Goal: Navigation & Orientation: Find specific page/section

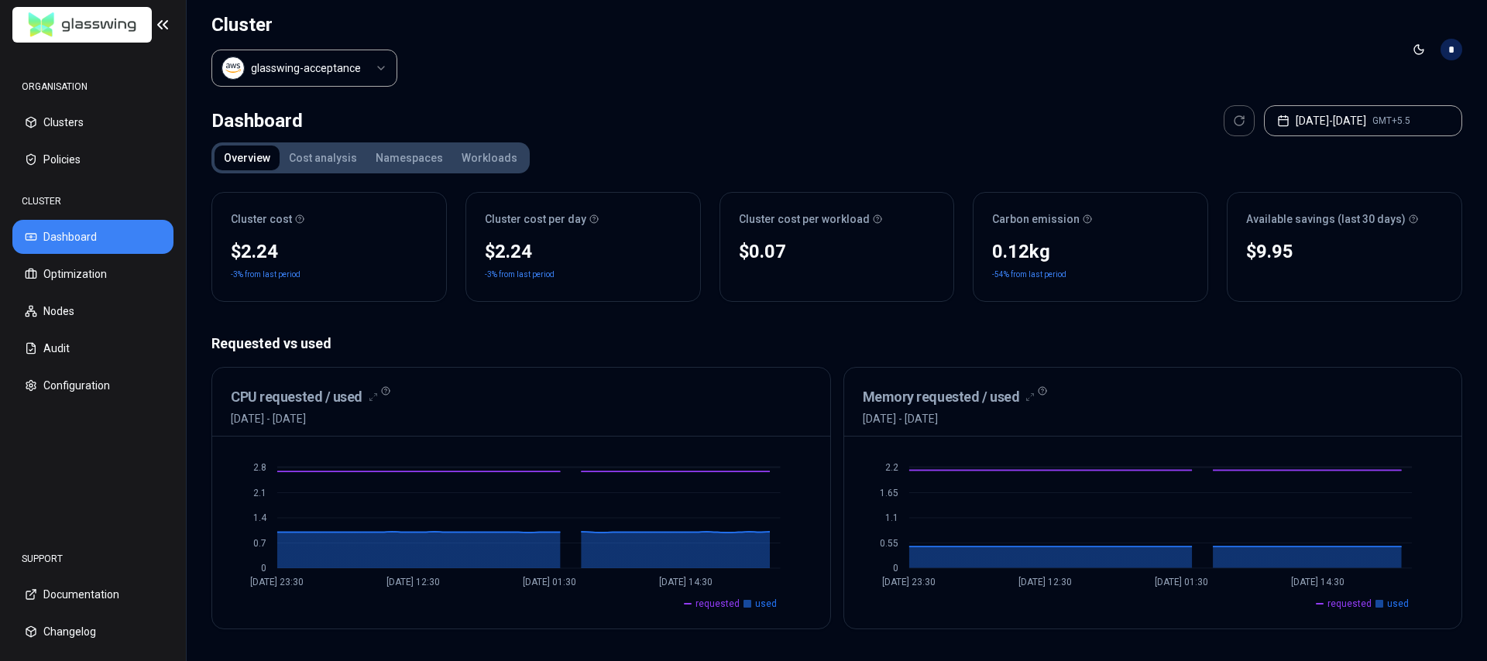
scroll to position [15, 0]
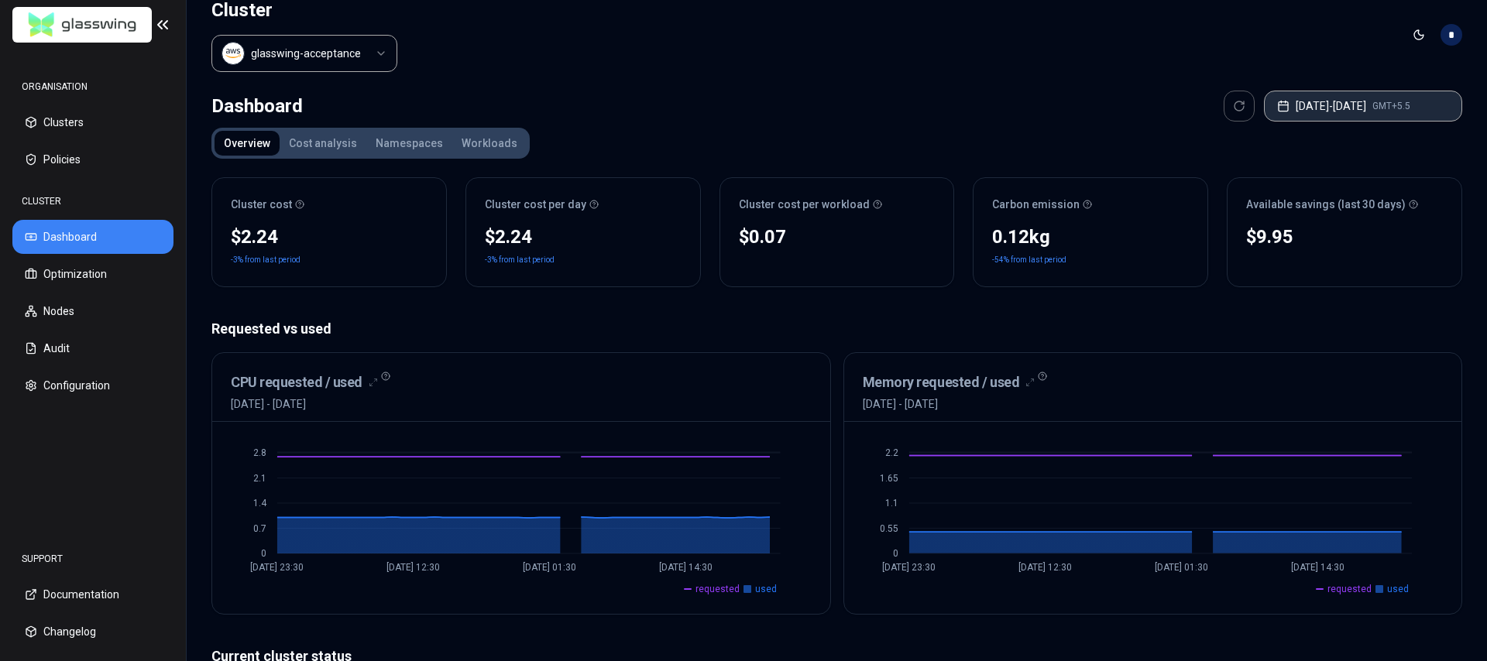
click at [1336, 107] on button "Aug 29, 2025 - Aug 30, 2025 GMT+5.5" at bounding box center [1363, 106] width 198 height 31
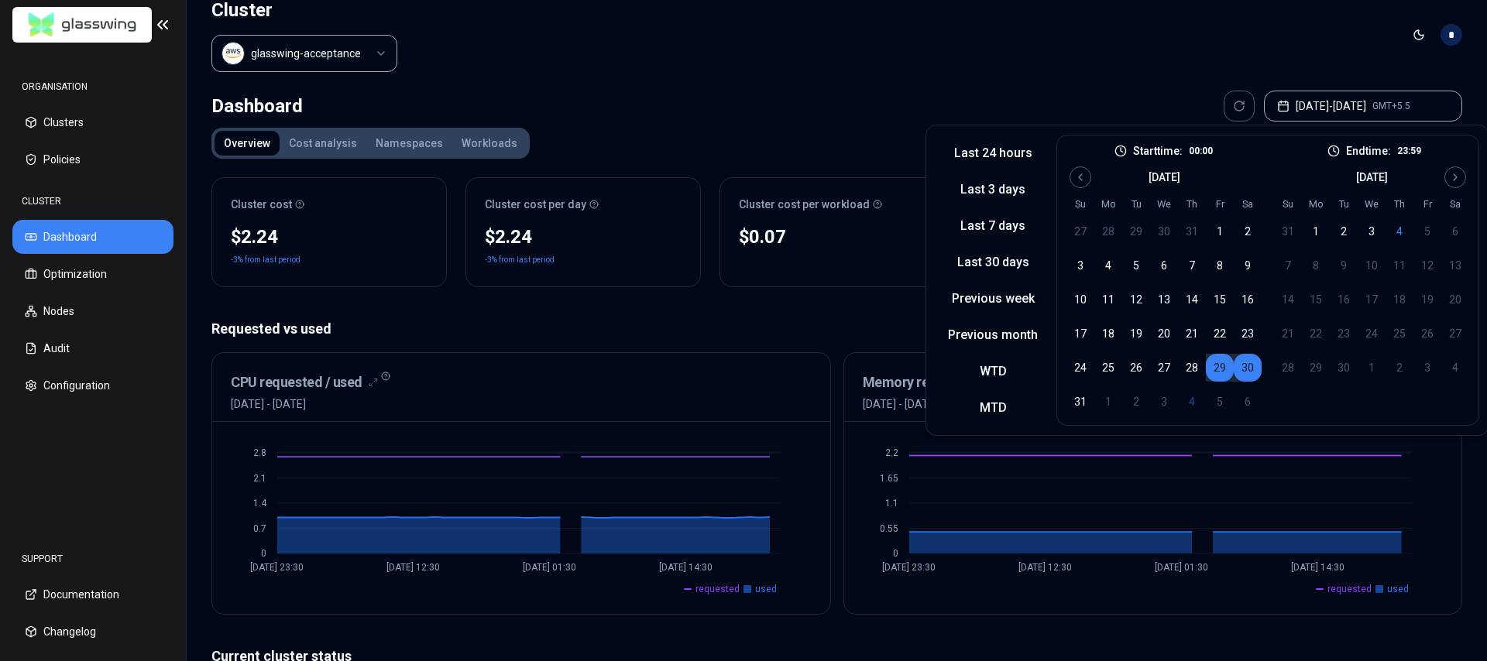
click at [587, 367] on div "CPU requested / used 29th August 2025 - 30th August 2025" at bounding box center [521, 387] width 618 height 69
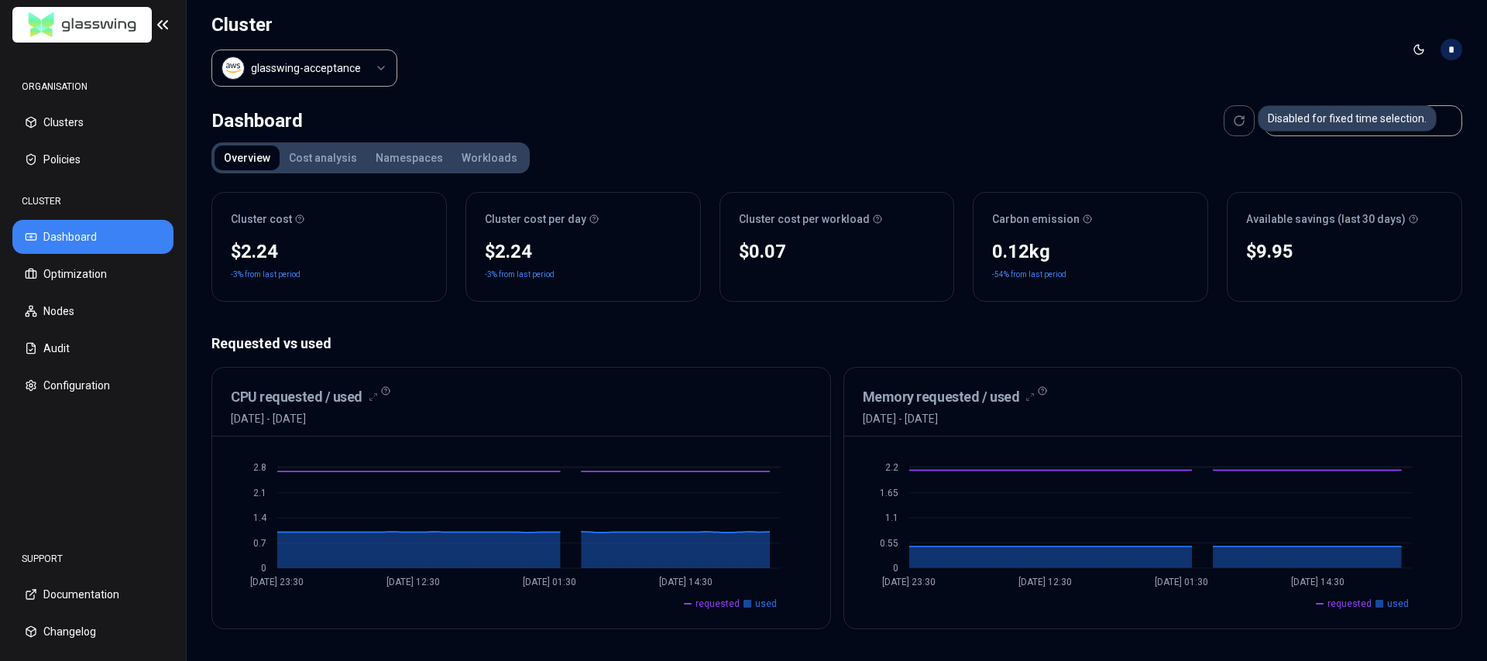
click at [1224, 122] on div at bounding box center [1239, 120] width 31 height 31
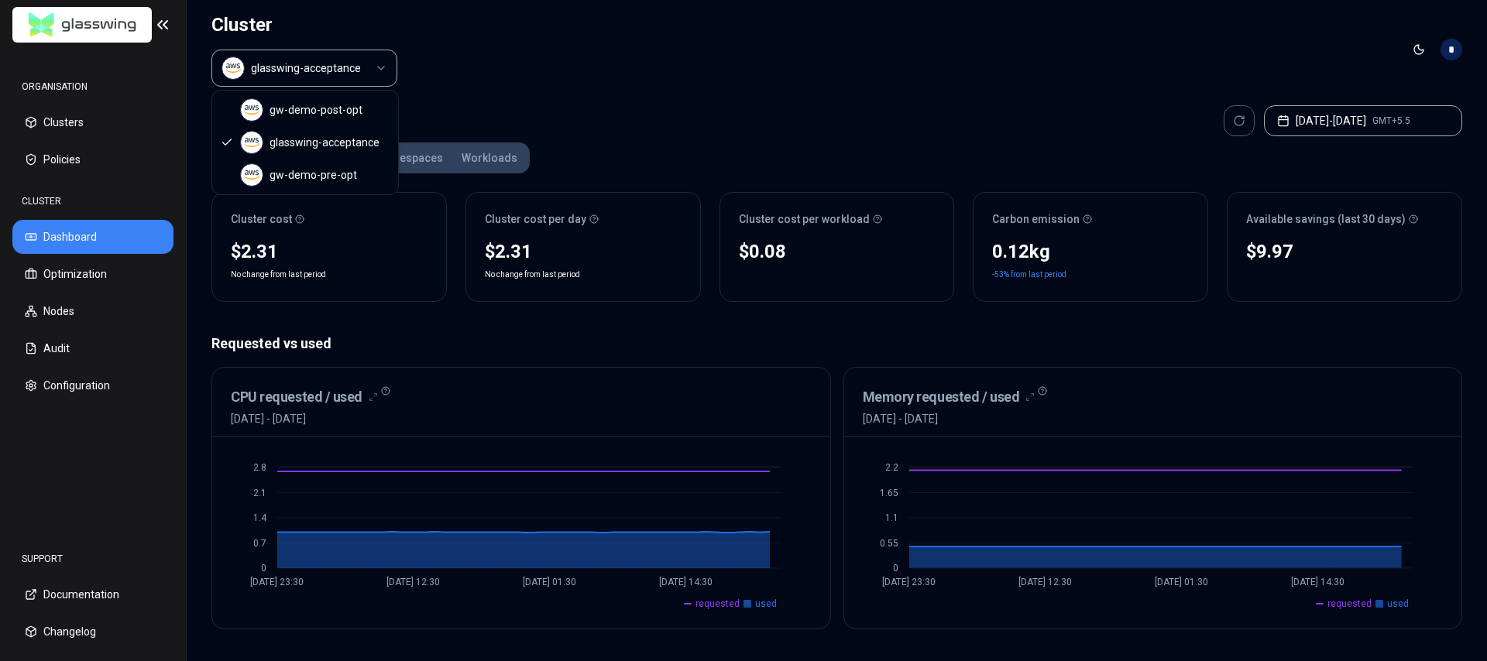
click at [353, 68] on html "ORGANISATION Clusters Policies CLUSTER Dashboard Optimization Nodes Audit Confi…" at bounding box center [743, 330] width 1487 height 661
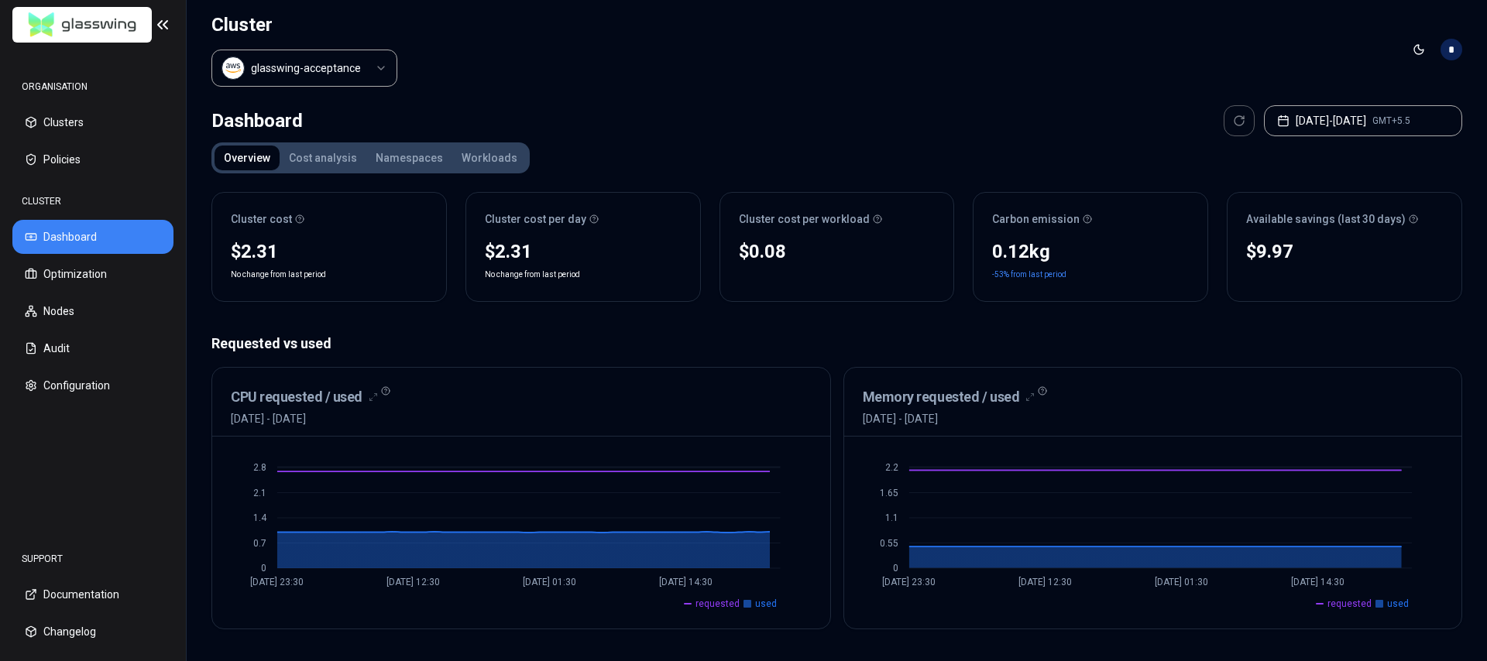
click at [76, 128] on html "ORGANISATION Clusters Policies CLUSTER Dashboard Optimization Nodes Audit Confi…" at bounding box center [743, 330] width 1487 height 661
click at [53, 126] on button "Clusters" at bounding box center [92, 122] width 161 height 34
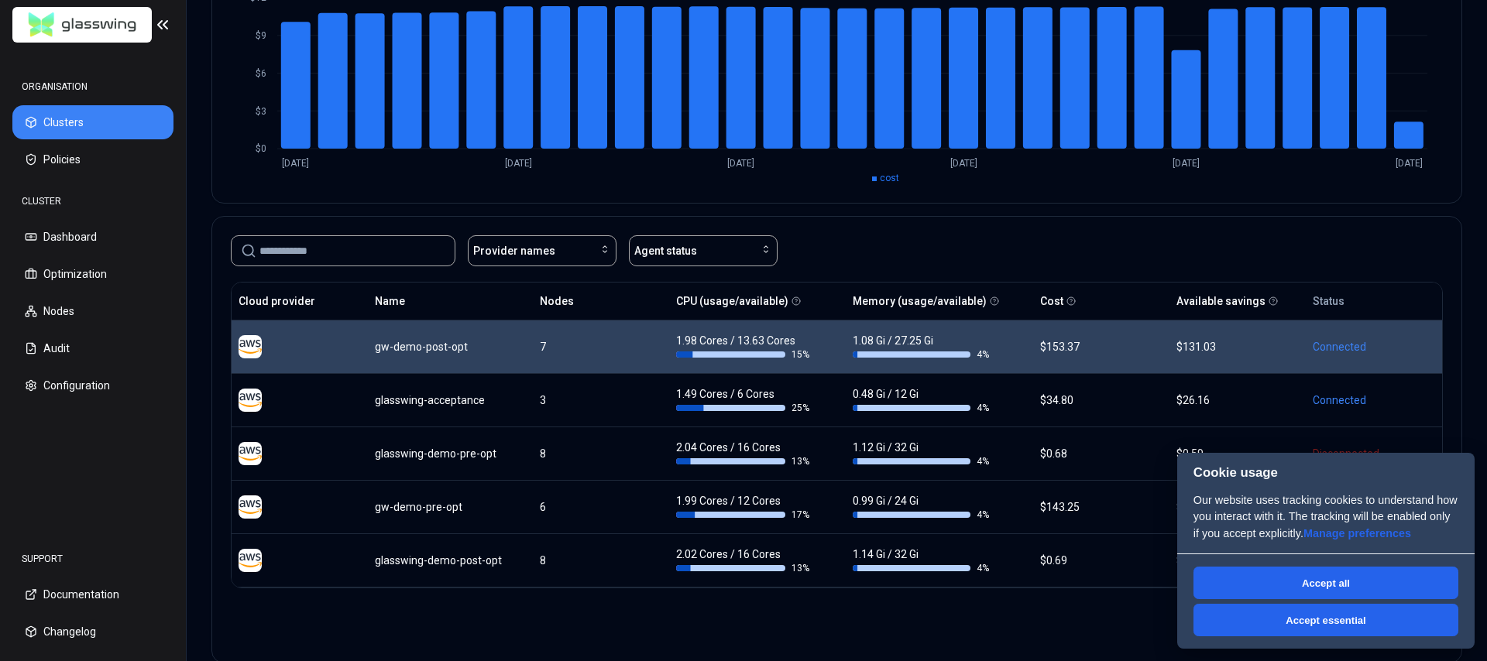
scroll to position [218, 0]
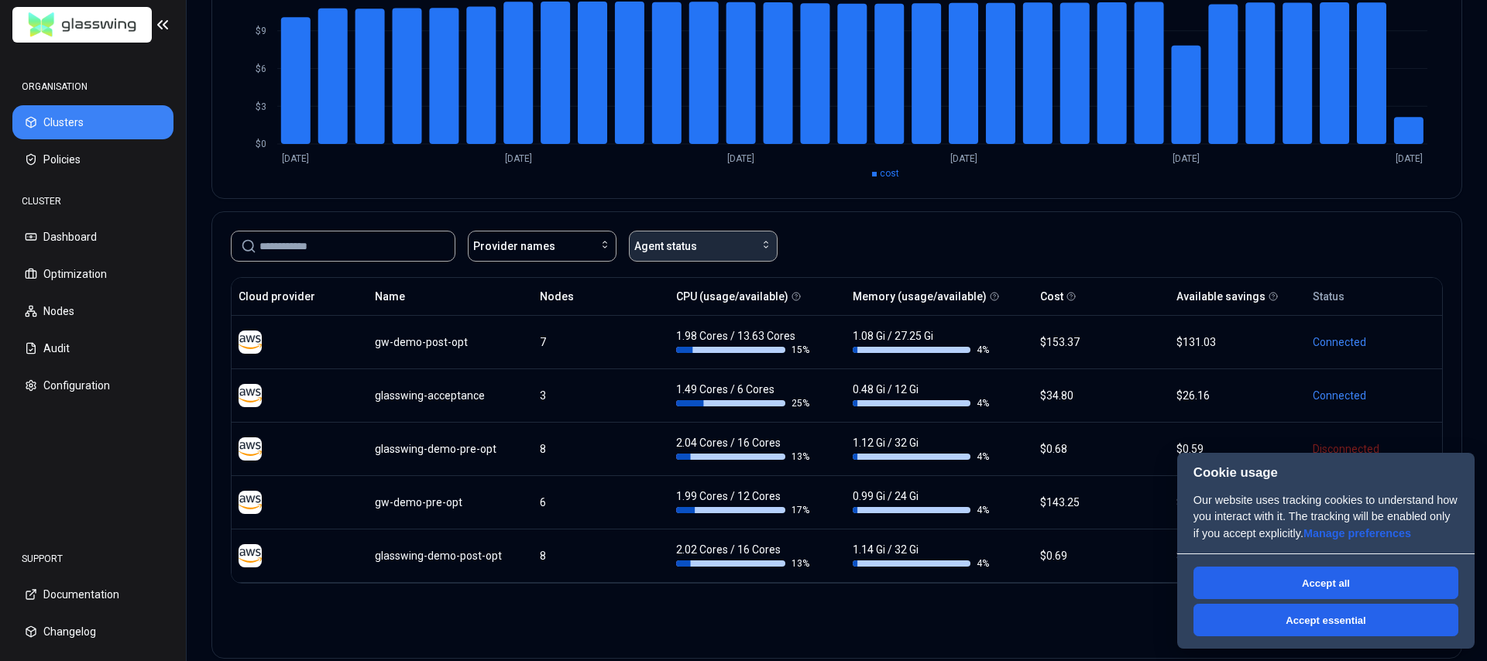
click at [735, 253] on div "Agent status" at bounding box center [703, 246] width 138 height 15
click at [922, 228] on div "Provider names Agent status" at bounding box center [836, 243] width 1249 height 62
